Goal: Task Accomplishment & Management: Manage account settings

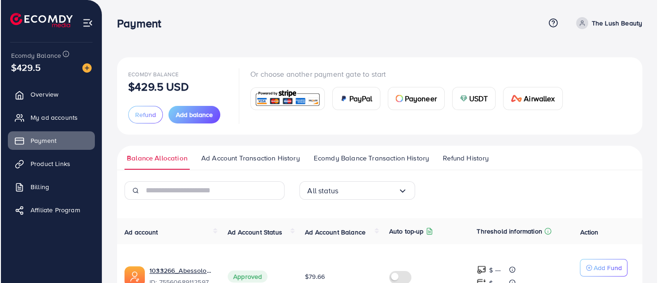
scroll to position [129, 0]
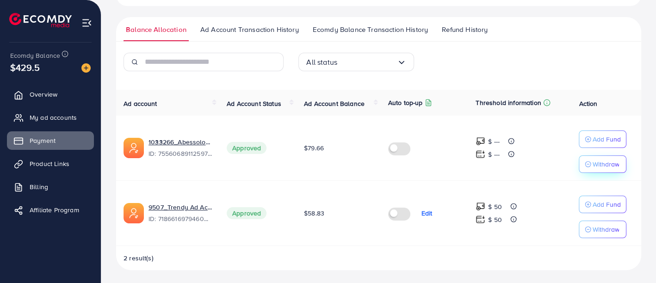
click at [609, 160] on p "Withdraw" at bounding box center [605, 164] width 27 height 11
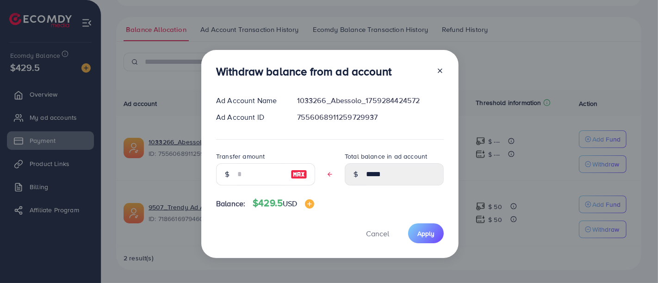
click at [293, 175] on img at bounding box center [298, 174] width 17 height 11
type input "*****"
type input "****"
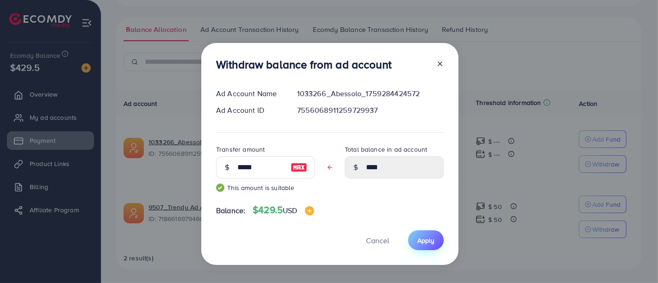
click at [421, 237] on span "Apply" at bounding box center [425, 240] width 17 height 9
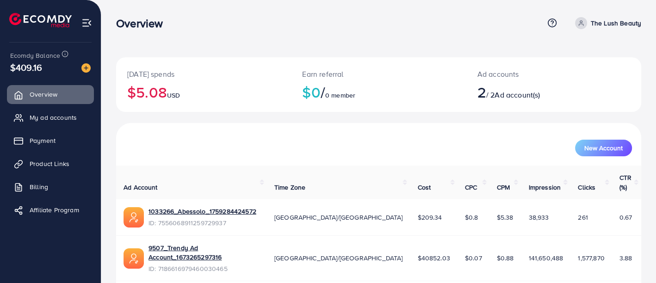
scroll to position [18, 0]
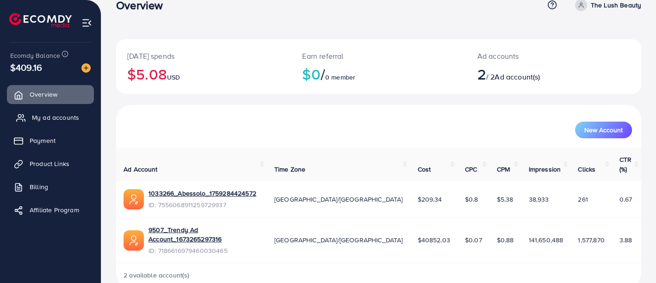
click at [55, 125] on link "My ad accounts" at bounding box center [50, 117] width 87 height 18
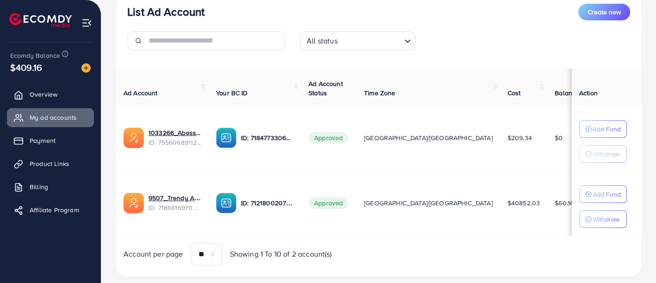
scroll to position [119, 0]
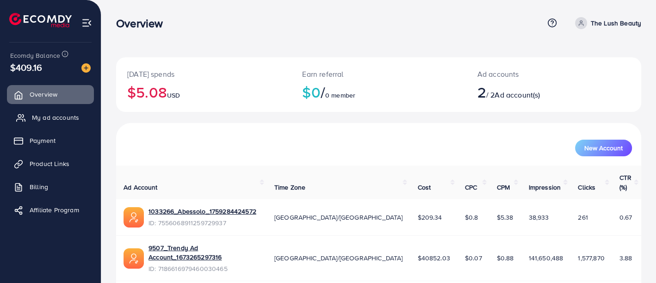
click at [67, 119] on span "My ad accounts" at bounding box center [55, 117] width 47 height 9
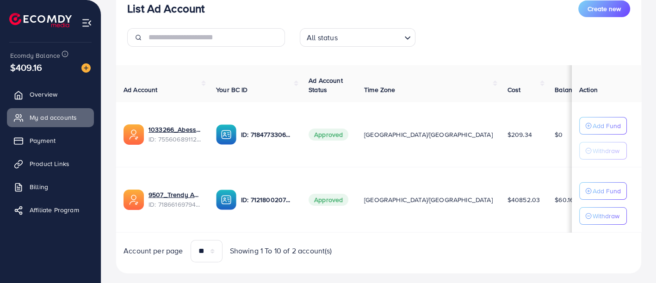
scroll to position [138, 0]
